Goal: Task Accomplishment & Management: Complete application form

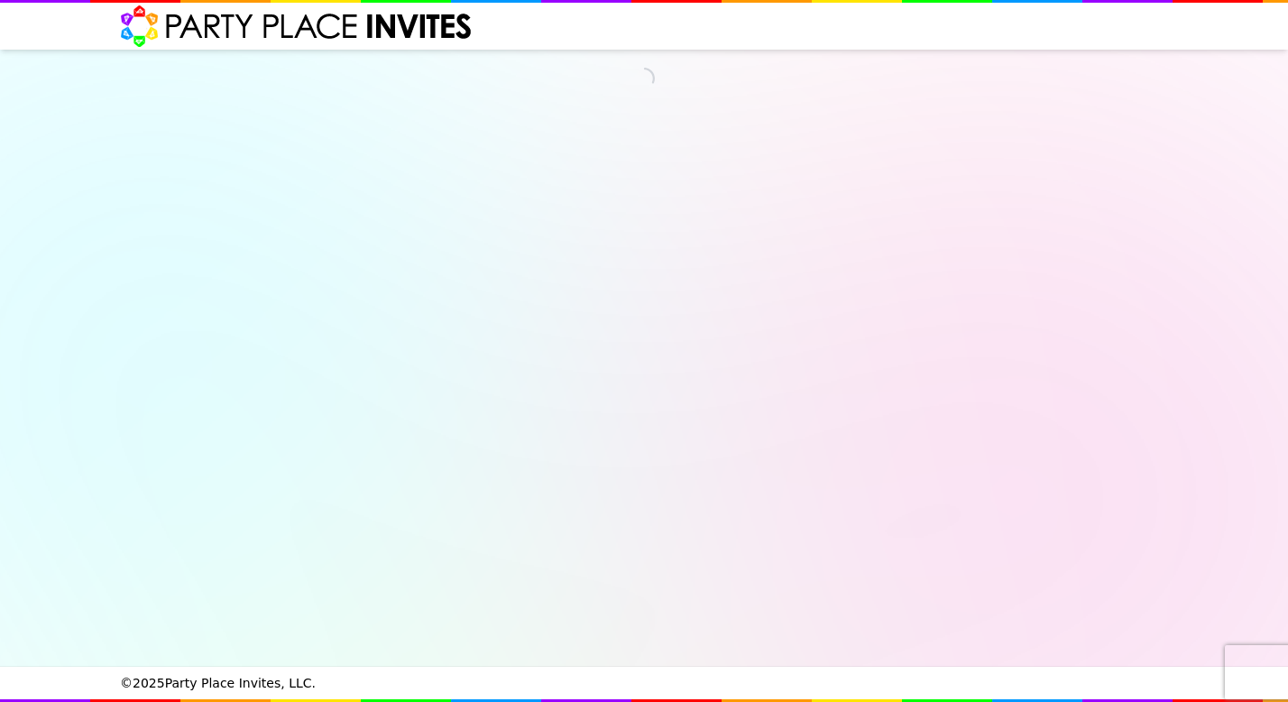
select select "540260"
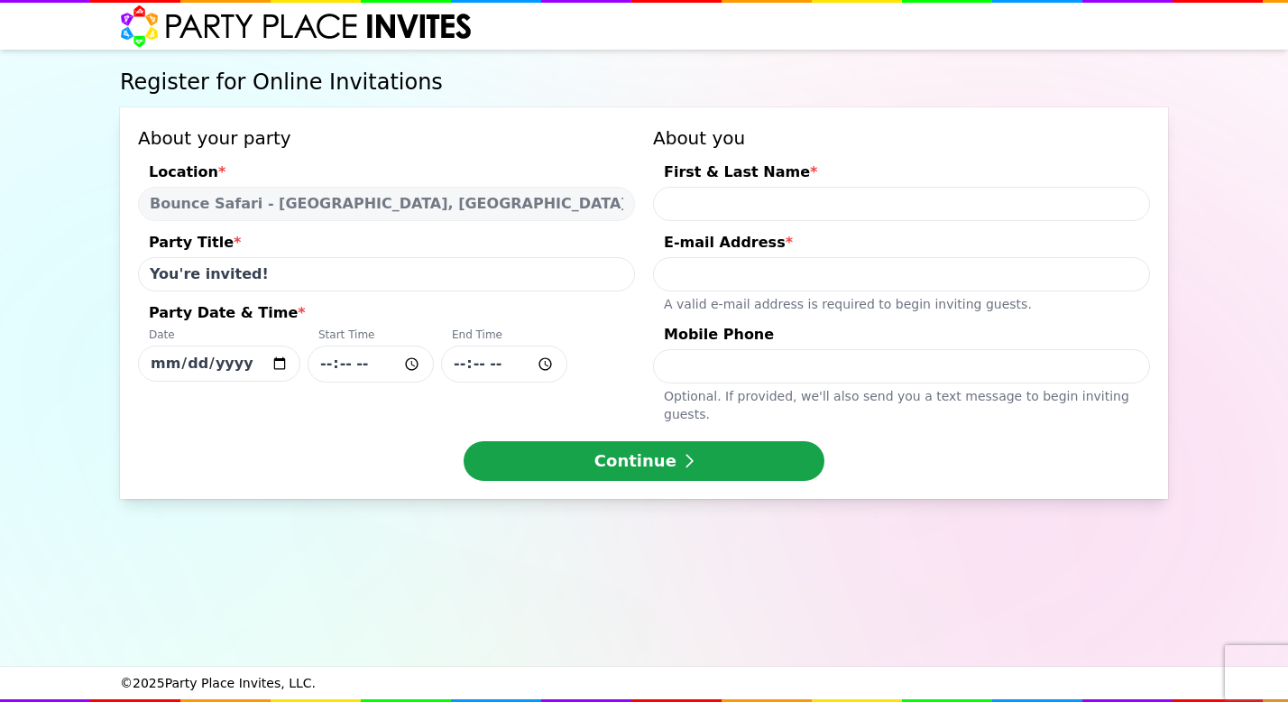
click at [222, 363] on input "[DATE]" at bounding box center [219, 363] width 162 height 36
click at [178, 367] on input "[DATE]" at bounding box center [219, 363] width 162 height 36
click at [280, 364] on input "[DATE]" at bounding box center [219, 363] width 162 height 36
type input "[DATE]"
click at [366, 363] on input "Party Date & Time * Date [DATE] Start Time End Time" at bounding box center [371, 363] width 126 height 37
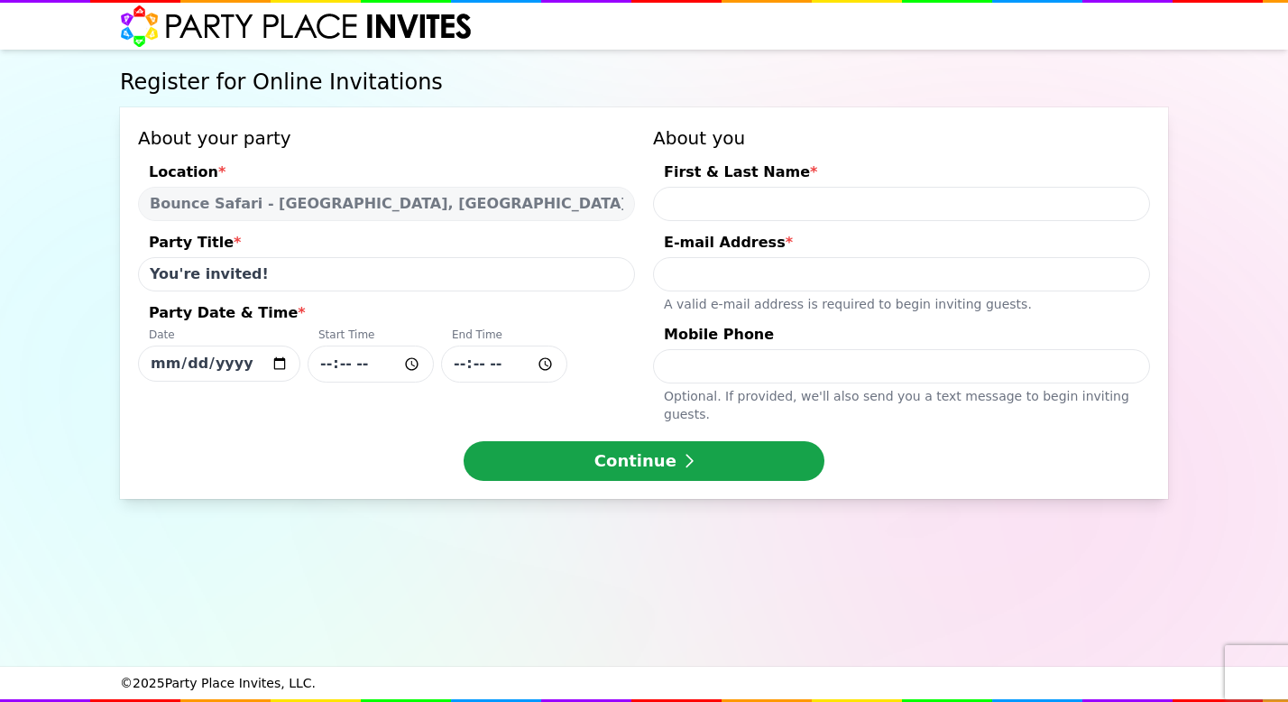
click at [328, 365] on input "Party Date & Time * Date [DATE] Start Time End Time" at bounding box center [371, 363] width 126 height 37
type input "10:00"
click at [461, 363] on input "Party Date & Time * Date [DATE] Start Time 10:00 End Time" at bounding box center [504, 363] width 126 height 37
type input "14:00"
click at [808, 198] on input "First & Last Name *" at bounding box center [901, 204] width 497 height 34
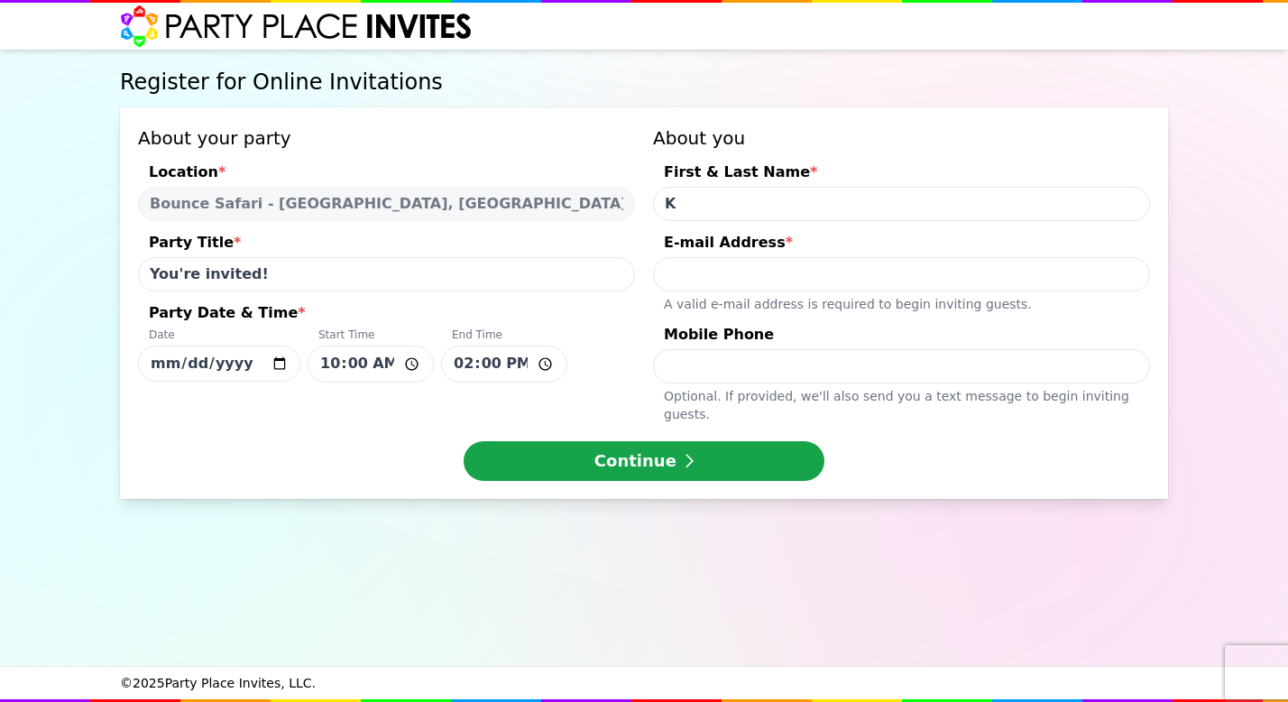
type input "[PERSON_NAME]"
type input "[EMAIL_ADDRESS][DOMAIN_NAME]"
type input "2013410770"
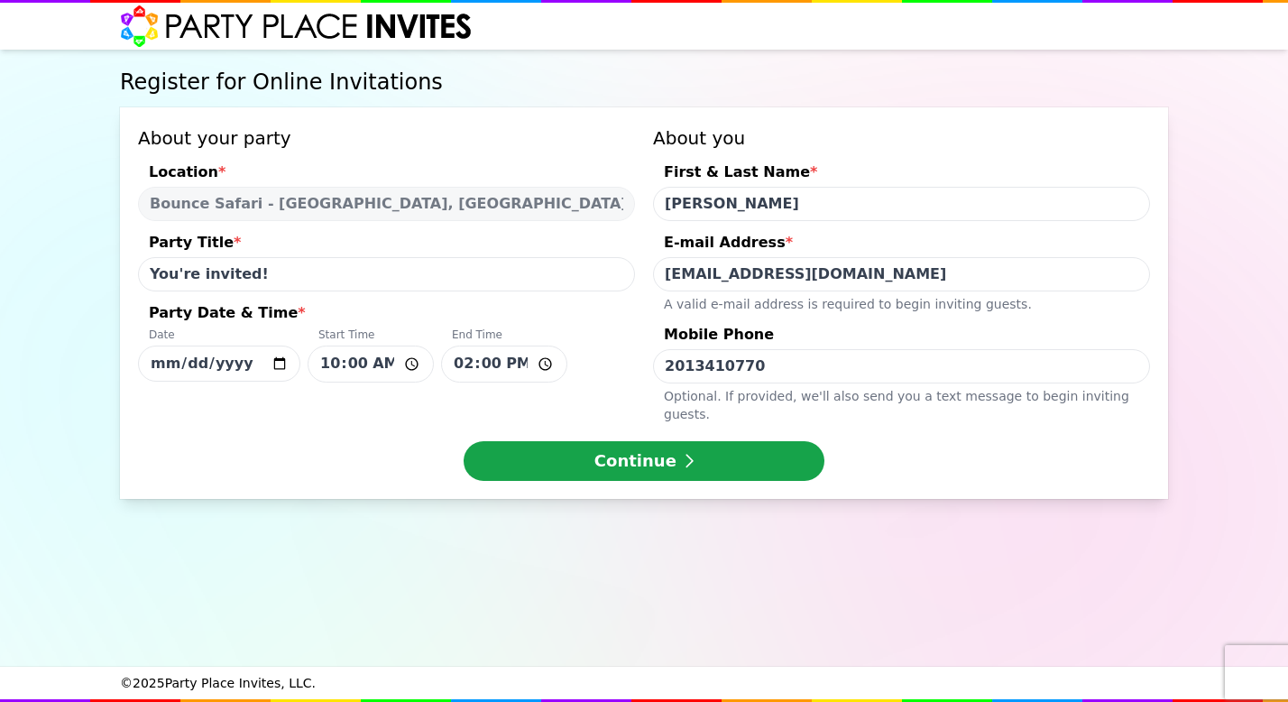
click at [746, 207] on input "[PERSON_NAME]" at bounding box center [901, 204] width 497 height 34
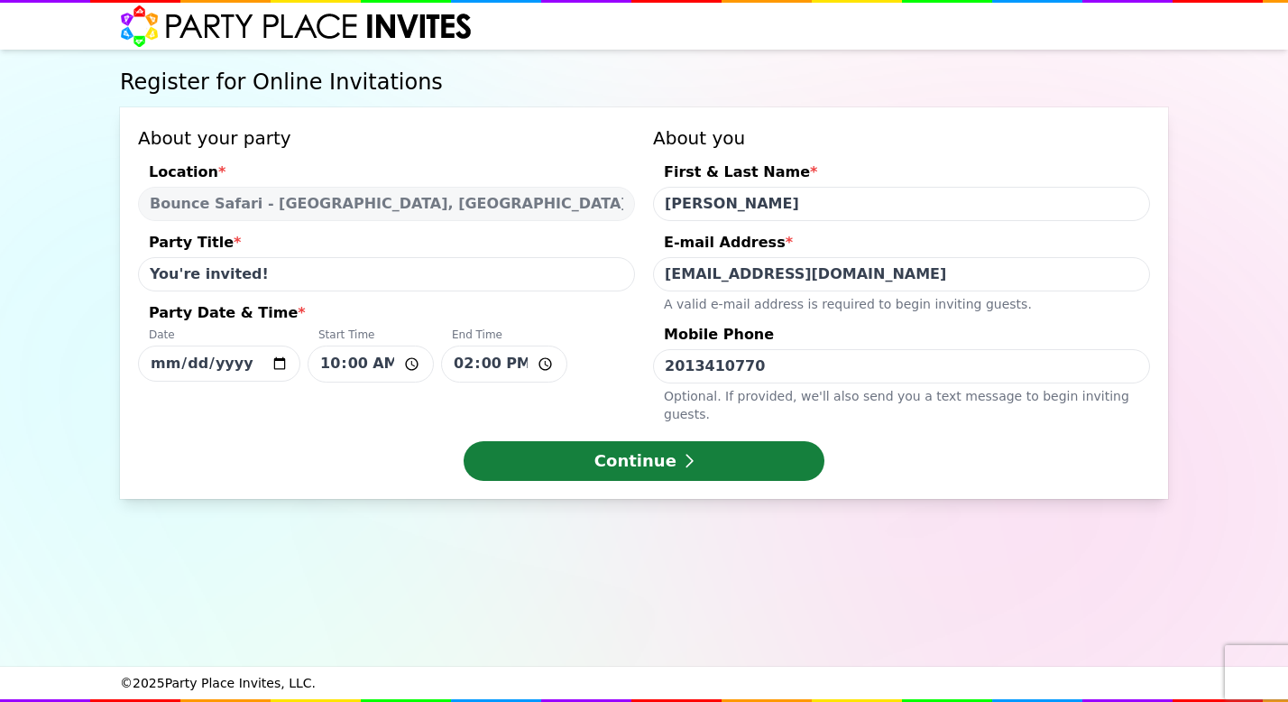
type input "[PERSON_NAME]"
click at [710, 455] on button "Continue" at bounding box center [644, 461] width 361 height 40
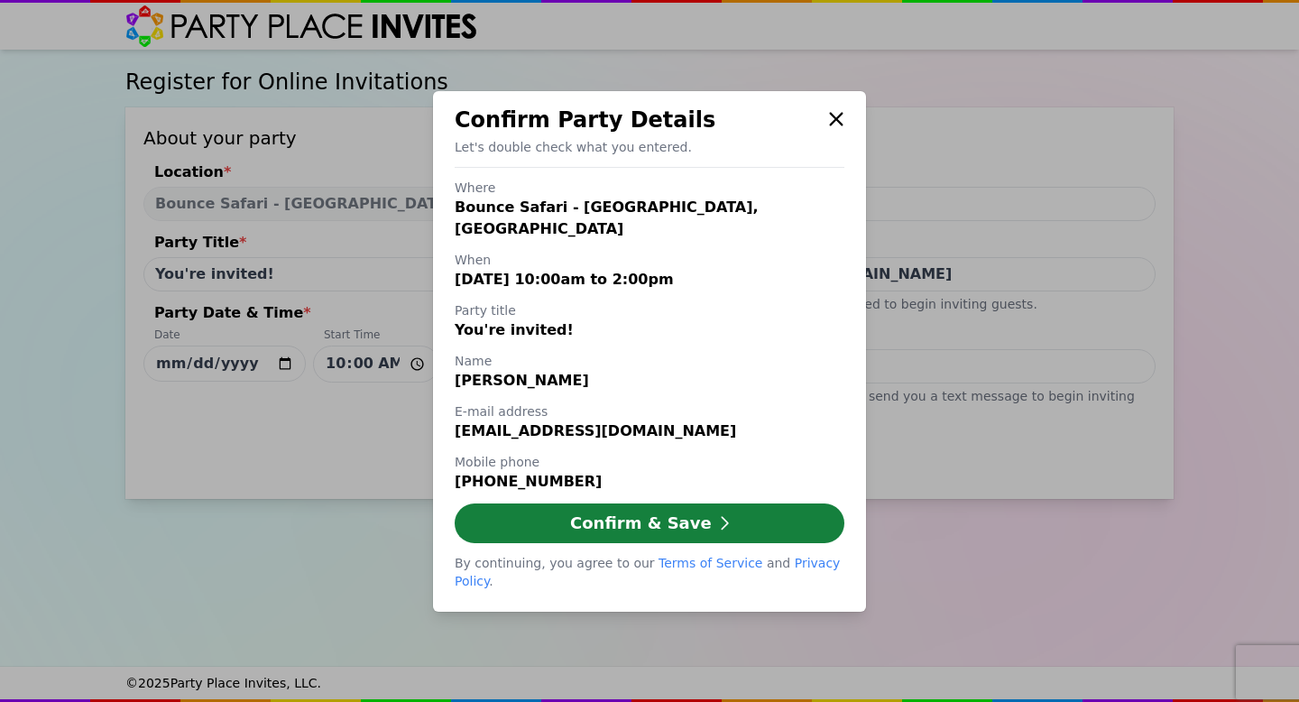
click at [731, 522] on button "Confirm & Save" at bounding box center [650, 523] width 390 height 40
